Goal: Navigation & Orientation: Go to known website

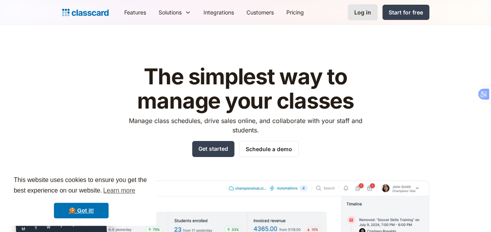
click at [361, 9] on div "Log in" at bounding box center [362, 12] width 17 height 8
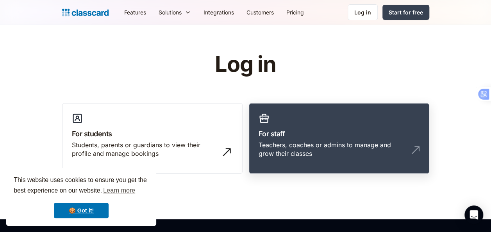
click at [311, 153] on div "Teachers, coaches or admins to manage and grow their classes" at bounding box center [331, 150] width 145 height 18
